Goal: Task Accomplishment & Management: Manage account settings

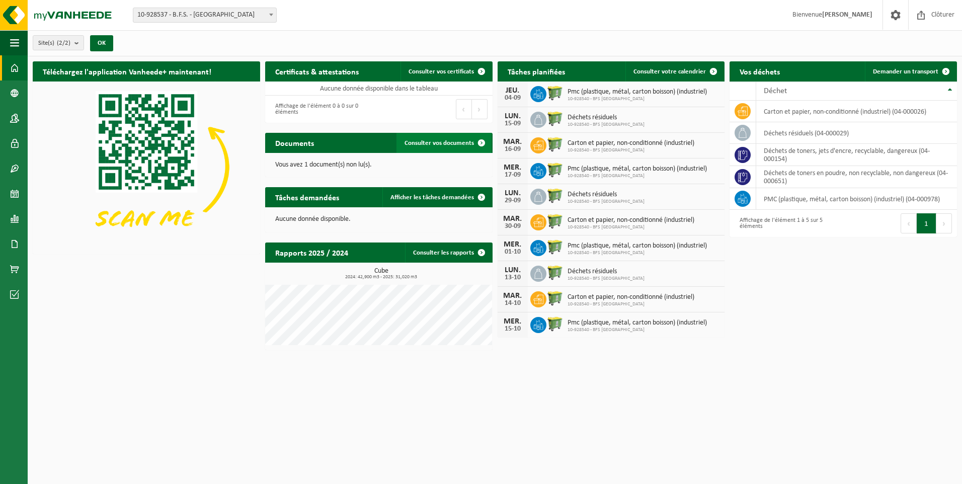
click at [462, 140] on span "Consulter vos documents" at bounding box center [439, 143] width 69 height 7
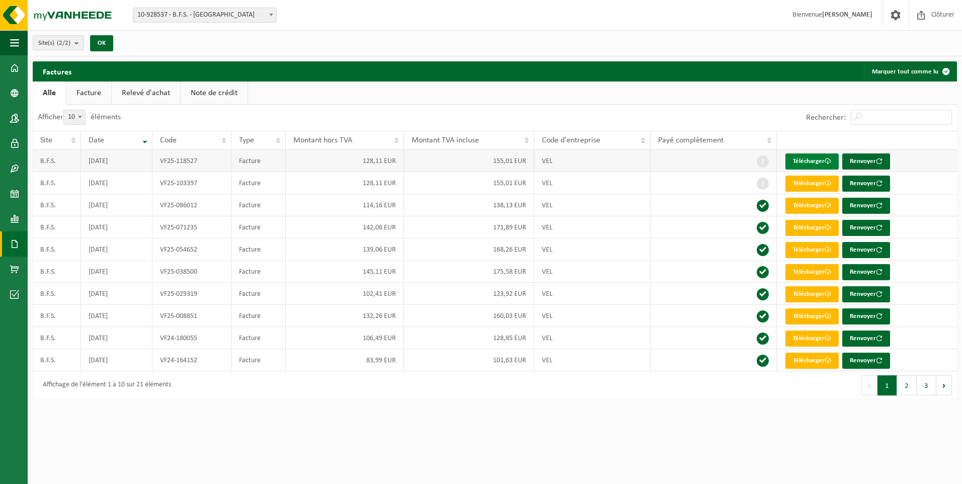
click at [817, 159] on link "Télécharger" at bounding box center [812, 161] width 53 height 16
click at [820, 161] on link "Télécharger" at bounding box center [812, 161] width 53 height 16
click at [10, 94] on span at bounding box center [14, 93] width 9 height 25
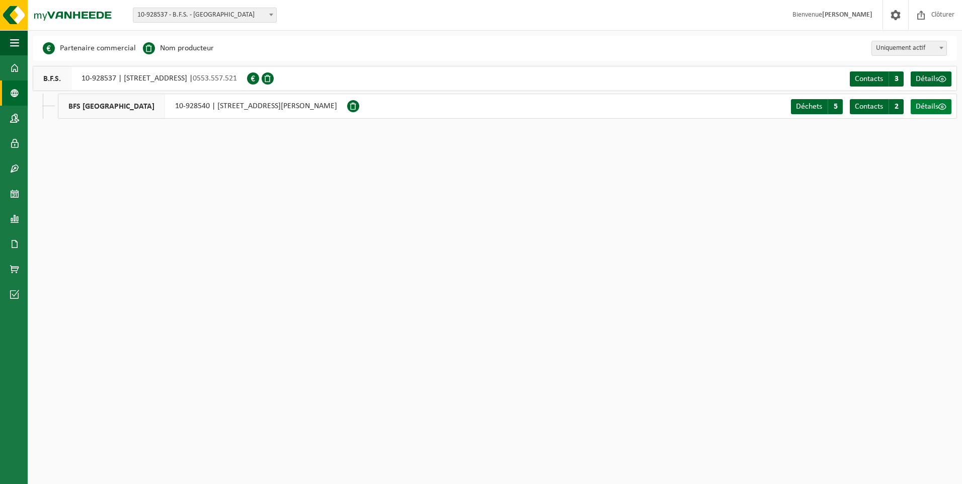
click at [930, 107] on span "Détails" at bounding box center [927, 107] width 23 height 8
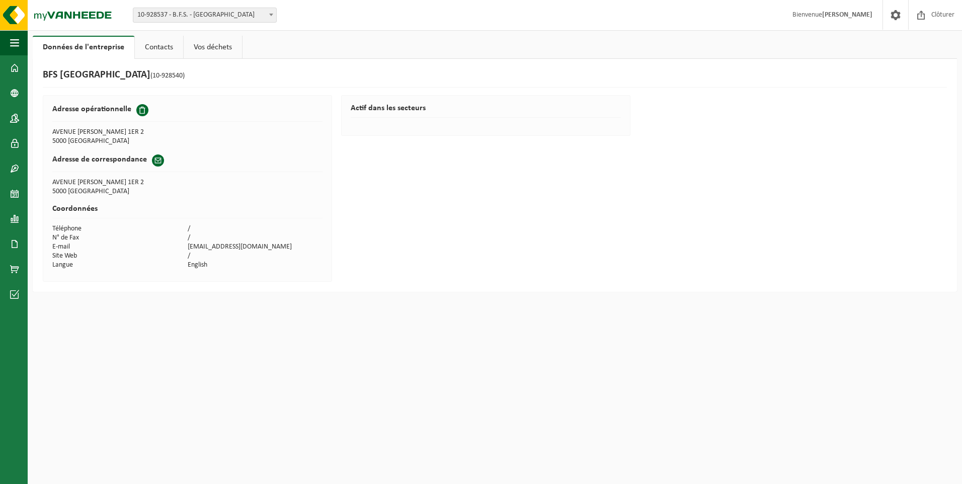
click at [177, 48] on link "Contacts" at bounding box center [159, 47] width 48 height 23
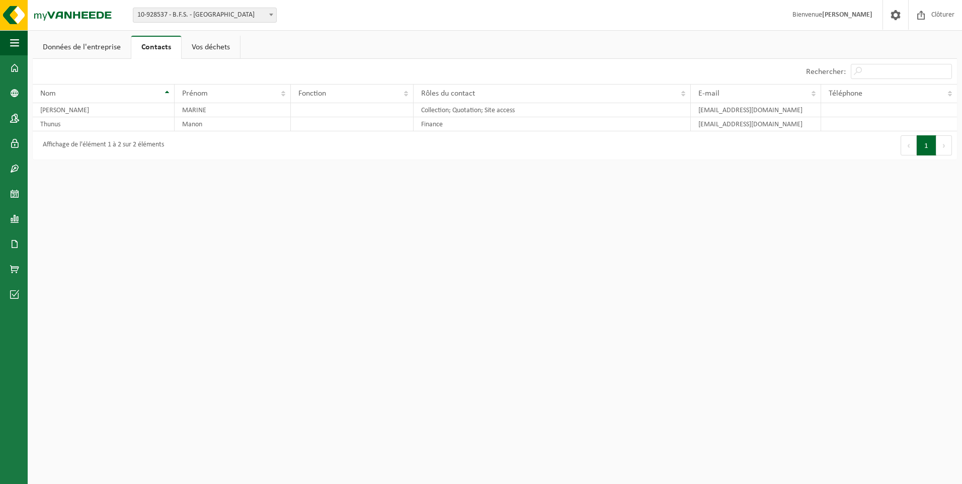
click at [225, 50] on link "Vos déchets" at bounding box center [211, 47] width 58 height 23
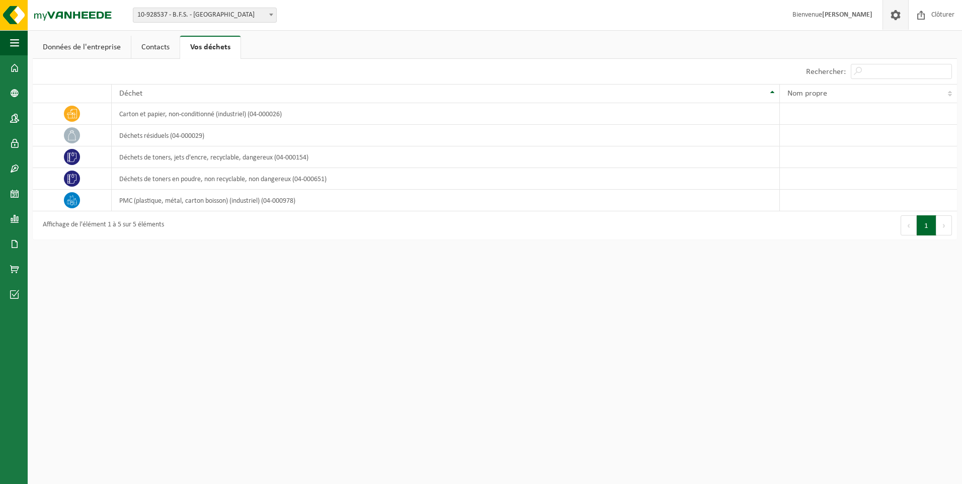
click at [895, 14] on span at bounding box center [895, 15] width 15 height 30
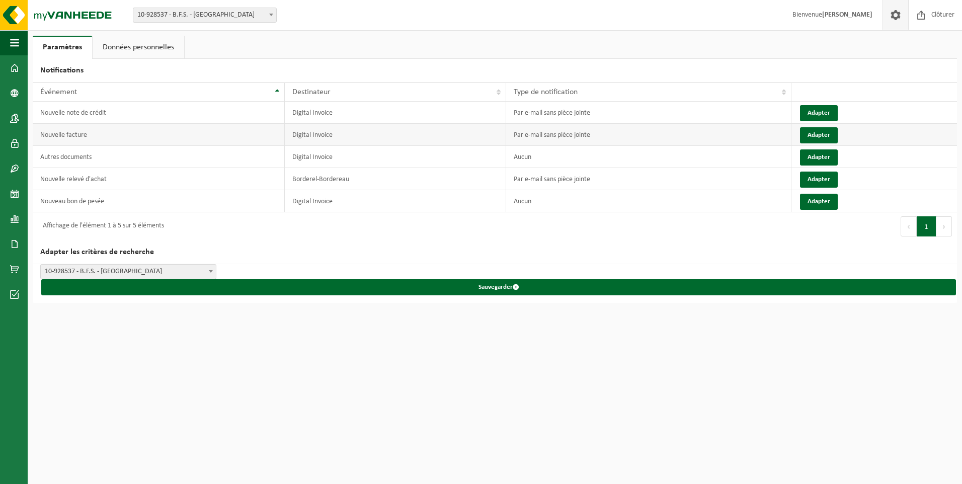
click at [603, 131] on td "Par e-mail sans pièce jointe" at bounding box center [648, 135] width 285 height 22
click at [808, 114] on button "Adapter" at bounding box center [819, 113] width 38 height 16
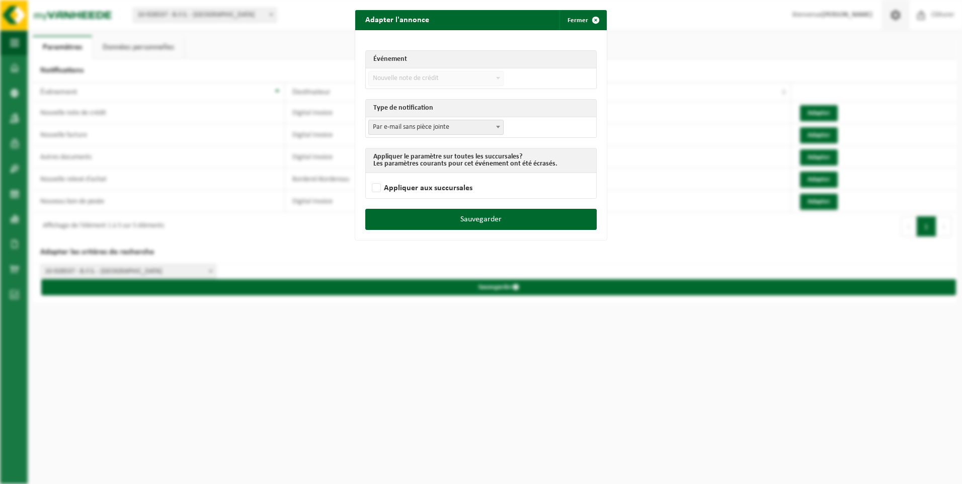
click at [438, 126] on span "Par e-mail sans pièce jointe" at bounding box center [436, 127] width 134 height 14
select select "3"
click at [443, 214] on button "Sauvegarder" at bounding box center [481, 219] width 232 height 21
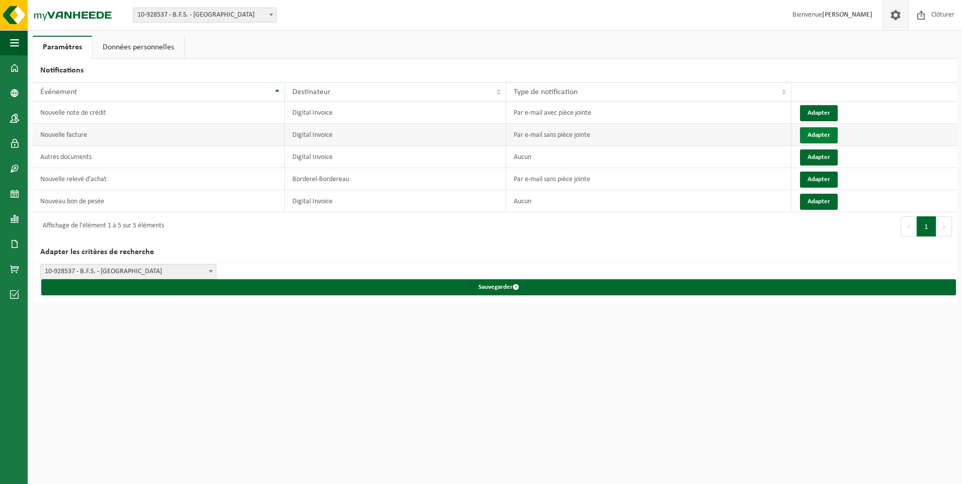
click at [829, 134] on button "Adapter" at bounding box center [819, 135] width 38 height 16
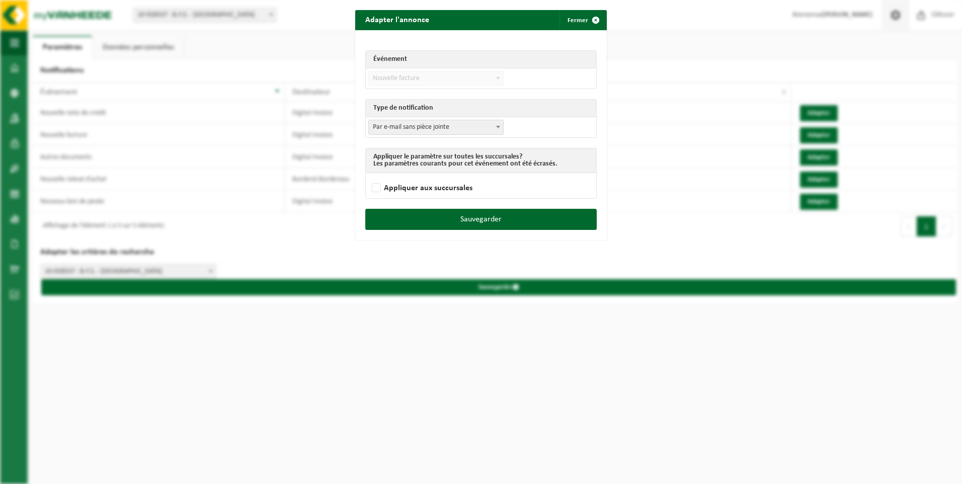
click at [419, 125] on span "Par e-mail sans pièce jointe" at bounding box center [436, 127] width 134 height 14
select select "3"
click at [455, 212] on button "Sauvegarder" at bounding box center [481, 219] width 232 height 21
